Goal: Information Seeking & Learning: Learn about a topic

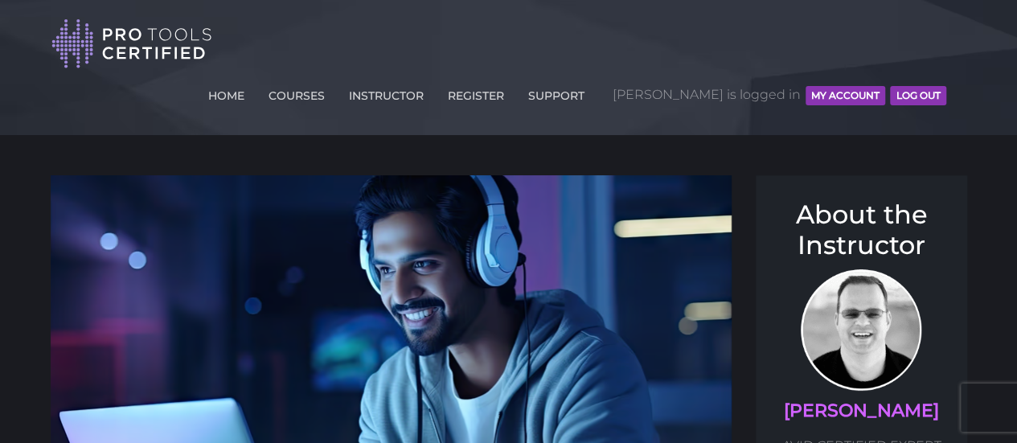
click at [852, 86] on button "MY ACCOUNT" at bounding box center [845, 95] width 80 height 19
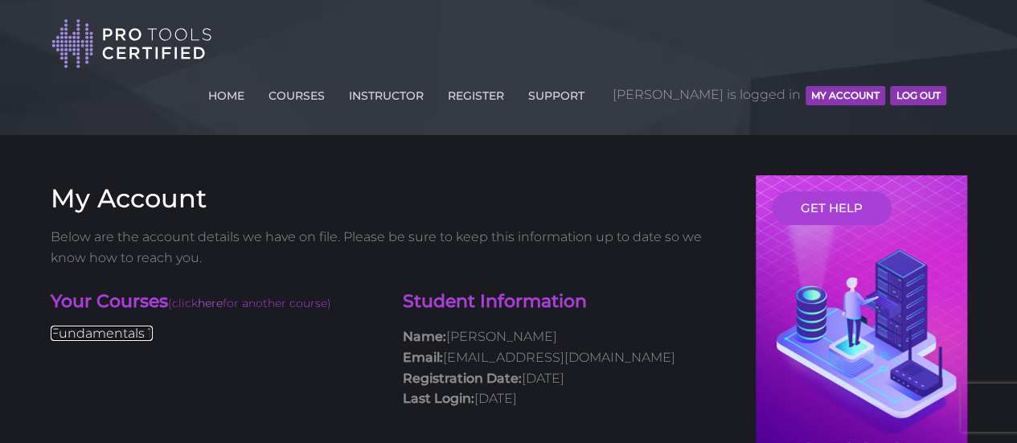
click at [95, 326] on link "Fundamentals 1" at bounding box center [102, 333] width 102 height 15
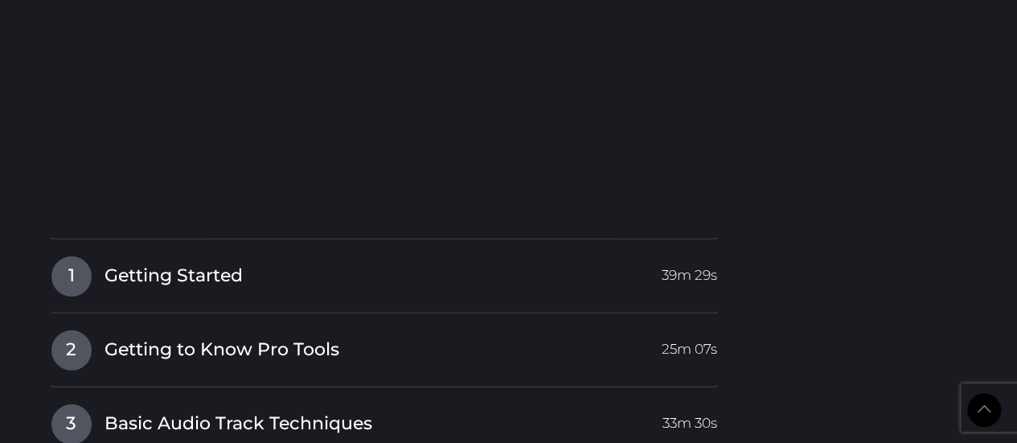
scroll to position [2227, 0]
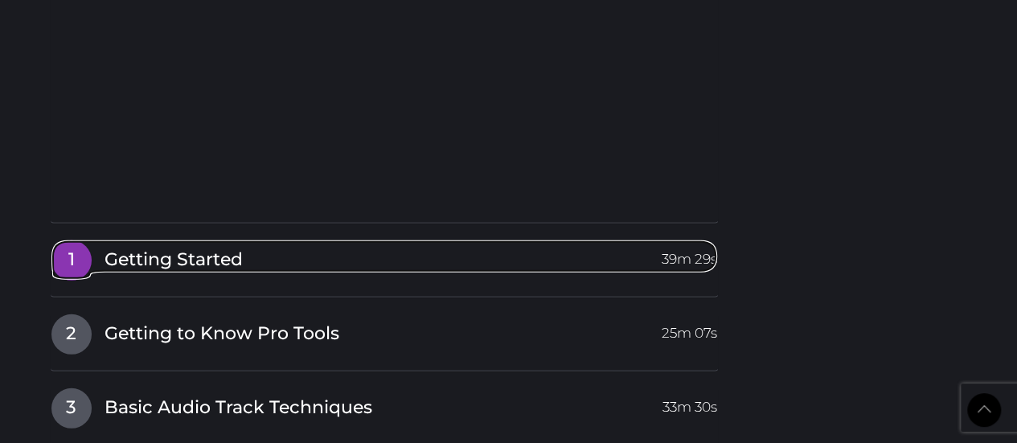
click at [223, 248] on span "Getting Started" at bounding box center [173, 260] width 138 height 25
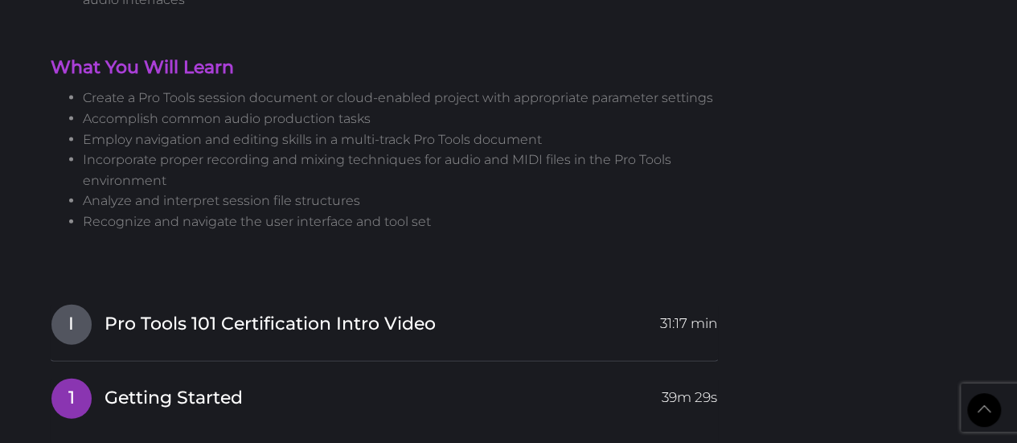
scroll to position [1766, 0]
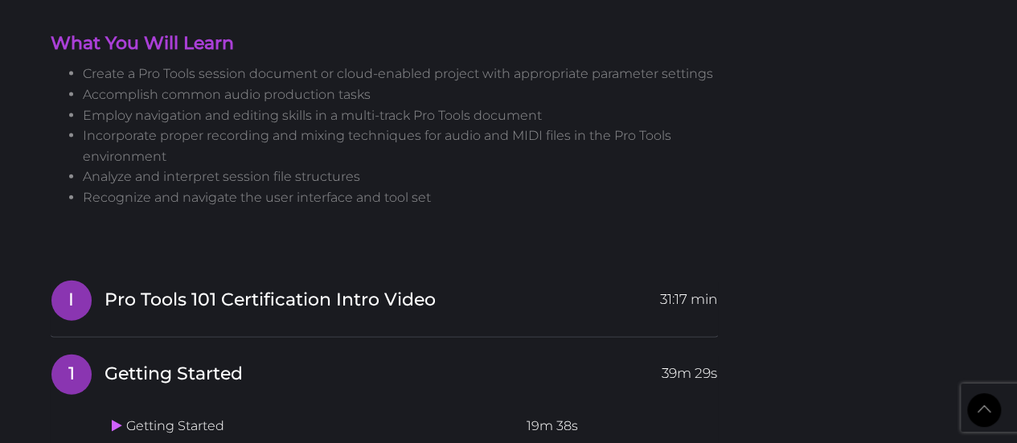
click at [330, 288] on span "Pro Tools 101 Certification Intro Video" at bounding box center [269, 300] width 331 height 25
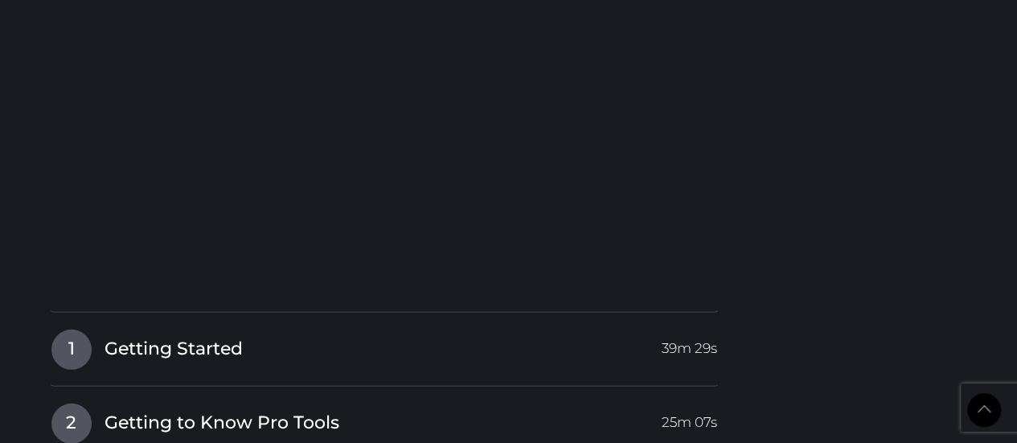
scroll to position [2190, 0]
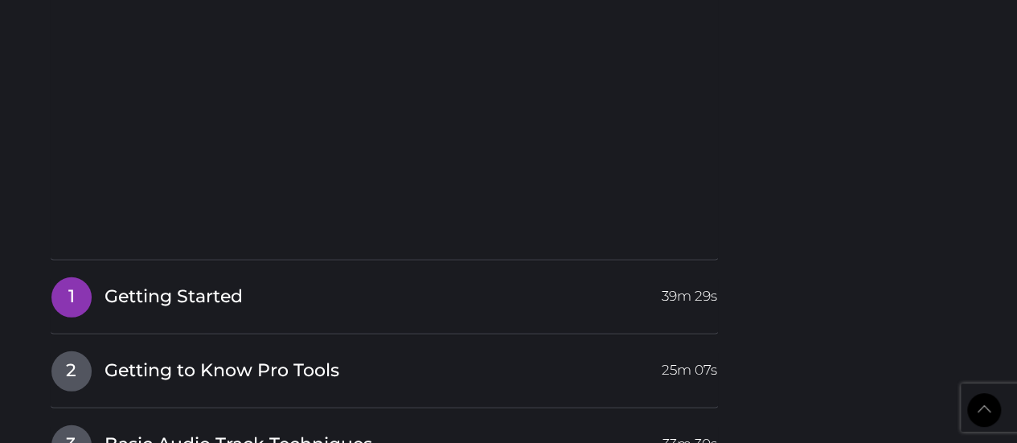
click at [235, 277] on h4 "1 Getting Started 39m 29s" at bounding box center [385, 297] width 668 height 41
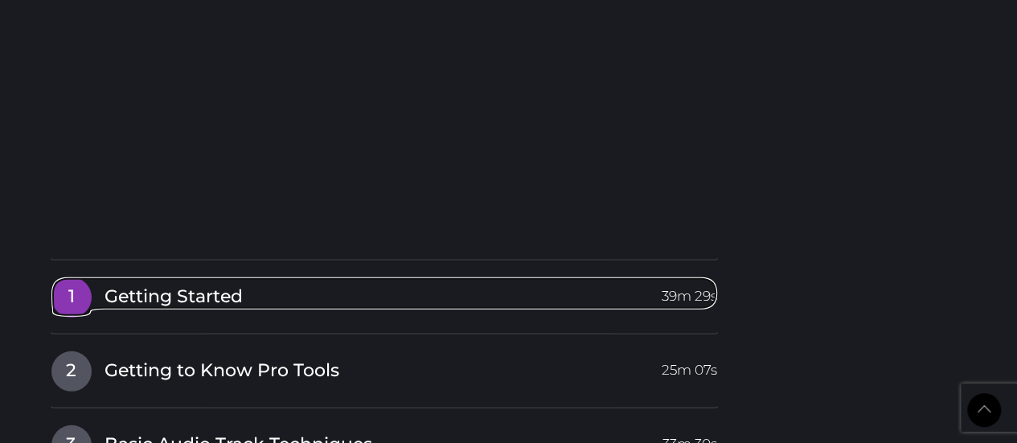
click at [212, 285] on span "Getting Started" at bounding box center [173, 297] width 138 height 25
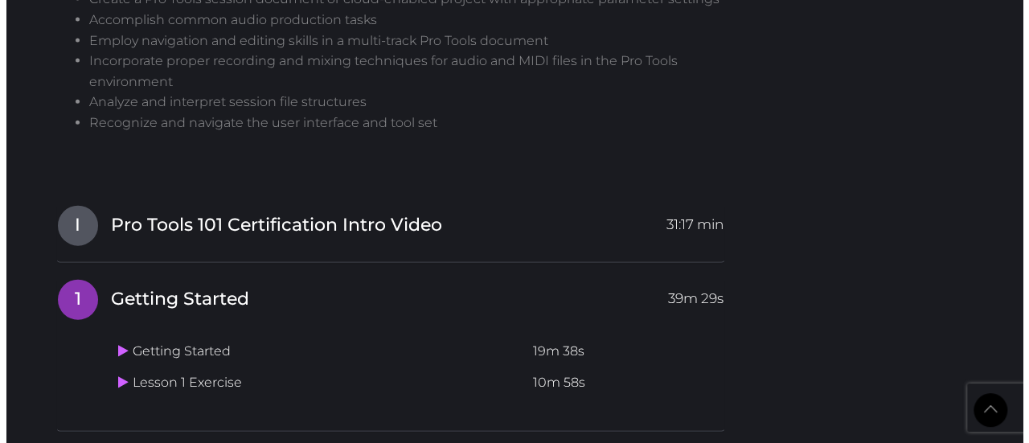
scroll to position [1831, 0]
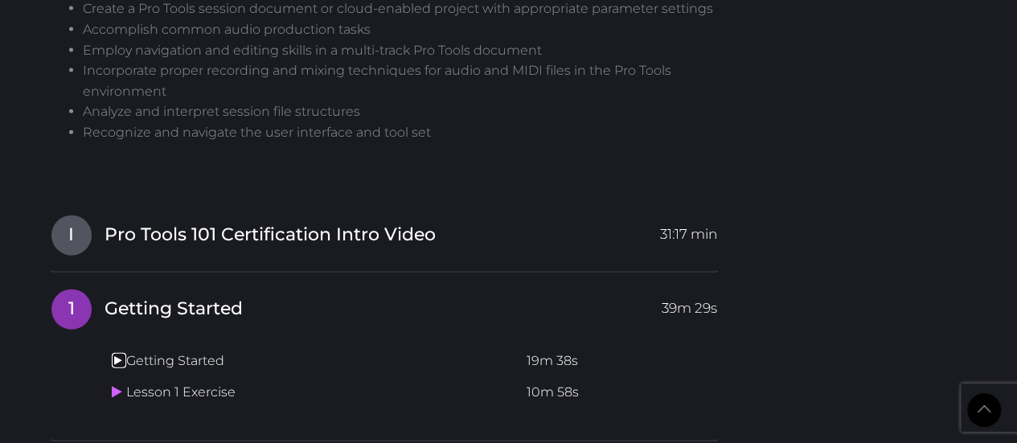
click at [113, 354] on icon at bounding box center [117, 360] width 10 height 13
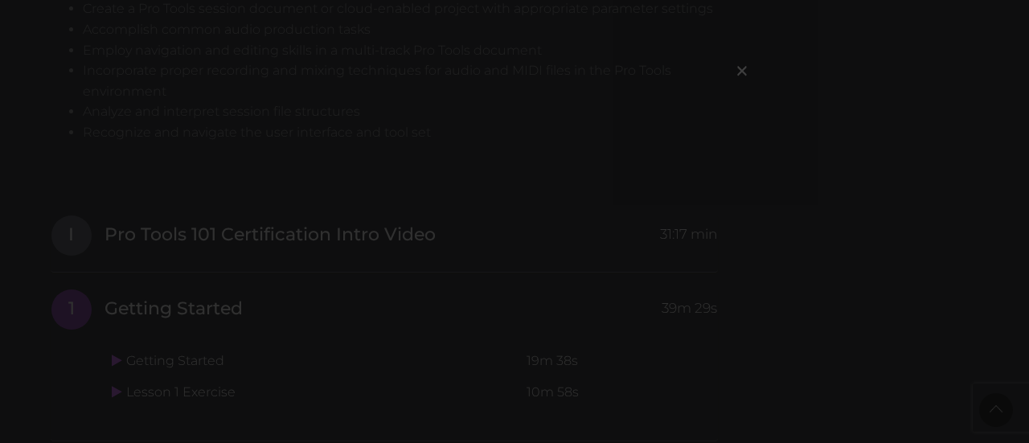
click at [227, 173] on div "×" at bounding box center [514, 221] width 1029 height 443
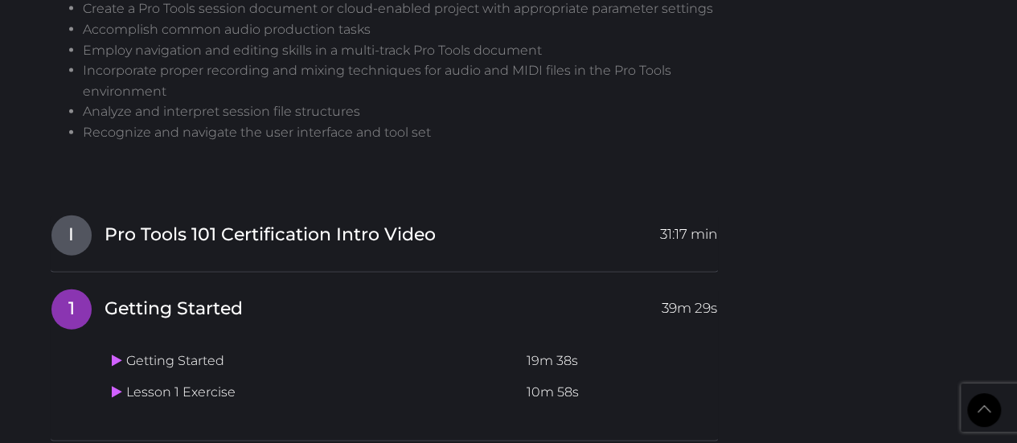
click at [196, 346] on td "Getting Started" at bounding box center [312, 361] width 415 height 31
click at [117, 354] on icon at bounding box center [117, 360] width 10 height 13
